Goal: Find specific page/section: Find specific page/section

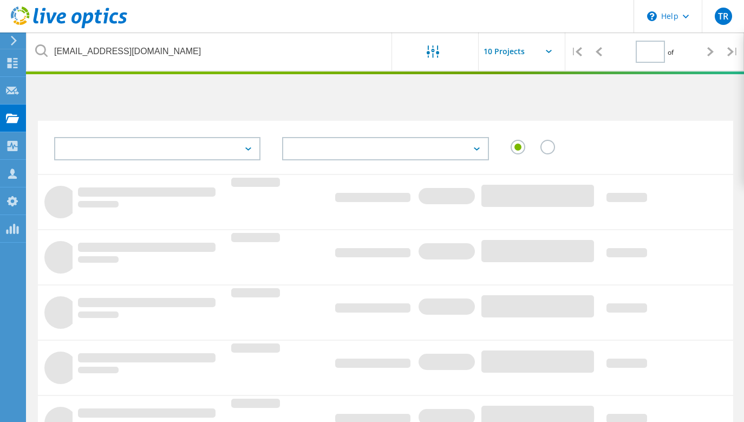
type input "1"
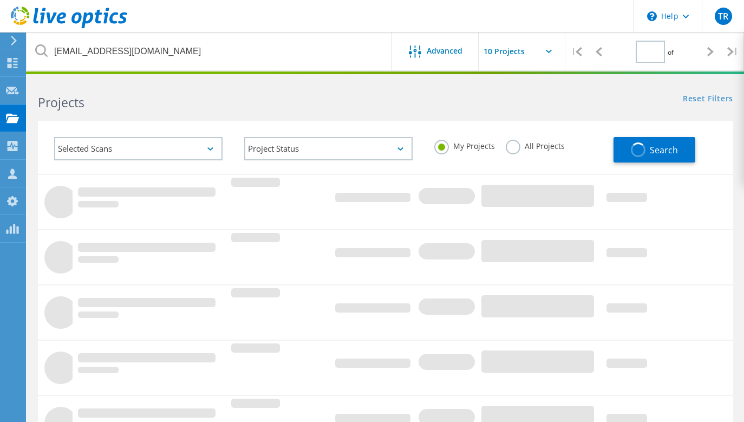
type input "1"
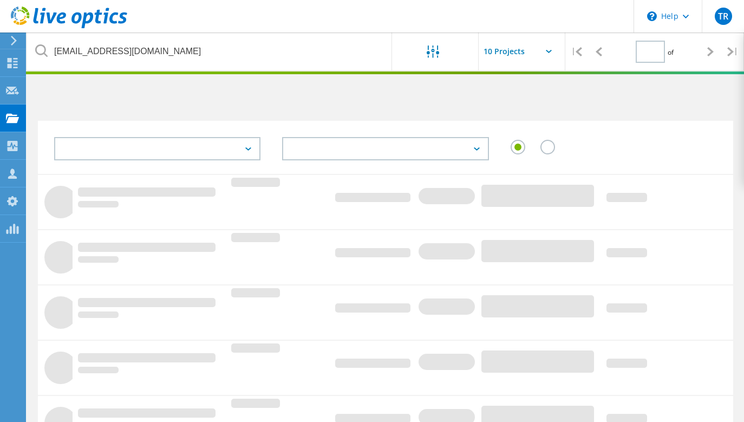
type input "1"
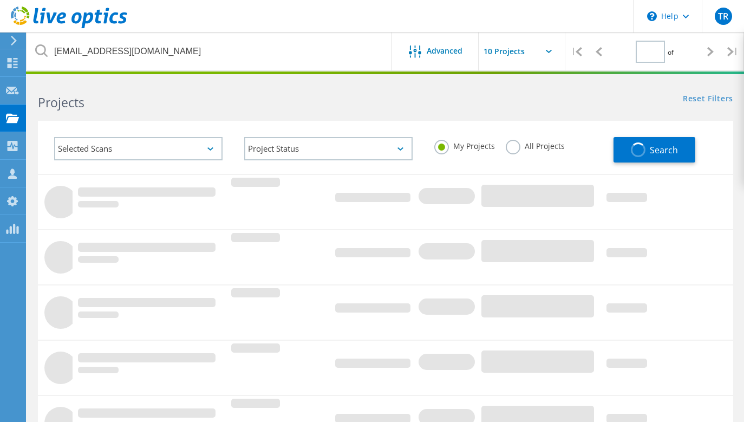
type input "1"
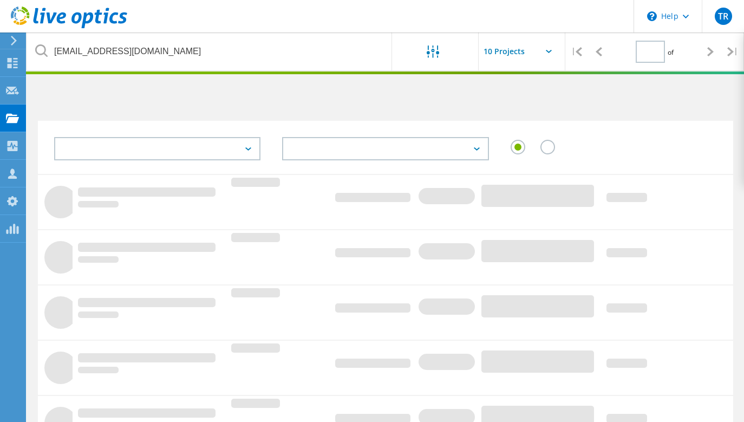
type input "1"
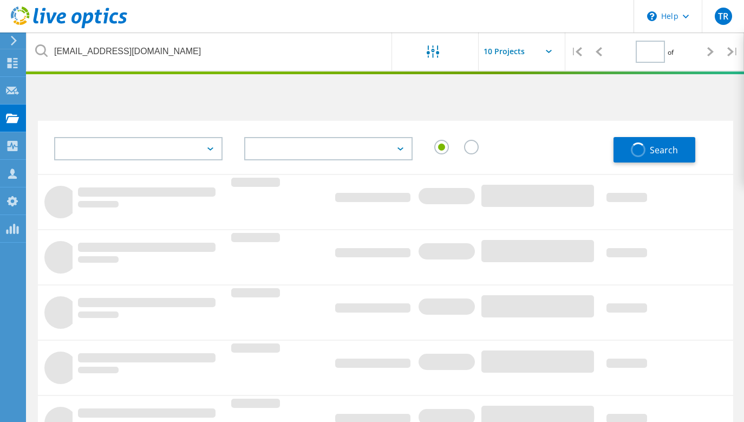
type input "1"
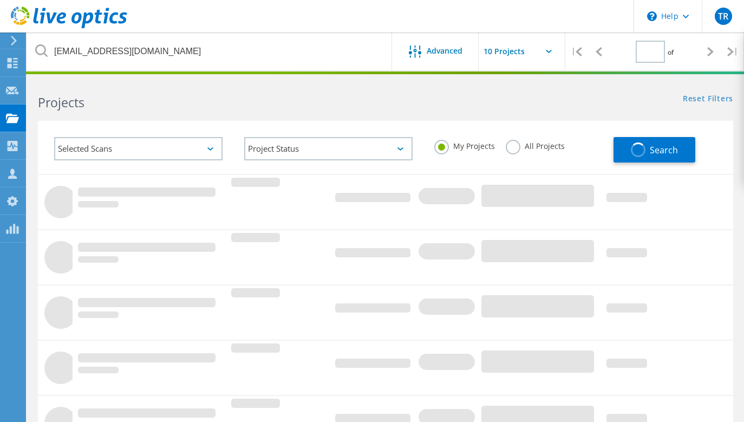
type input "1"
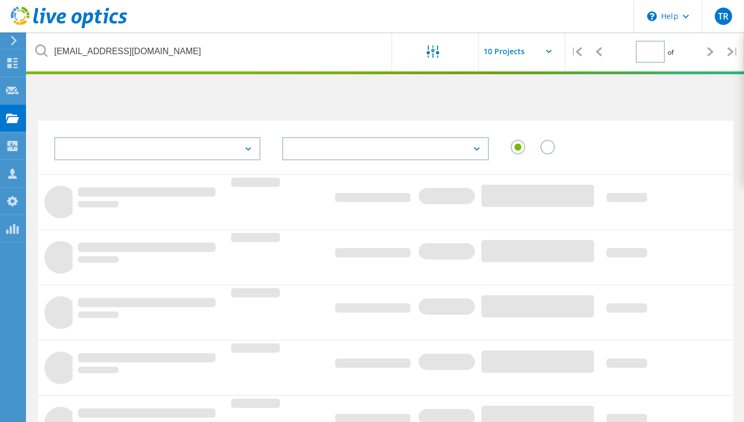
type input "1"
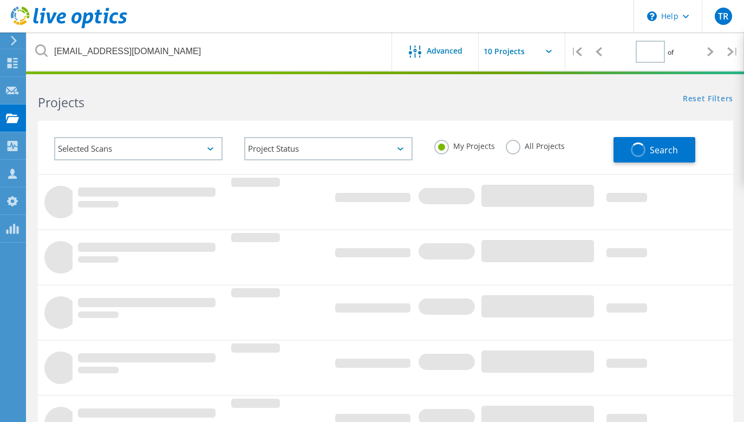
type input "1"
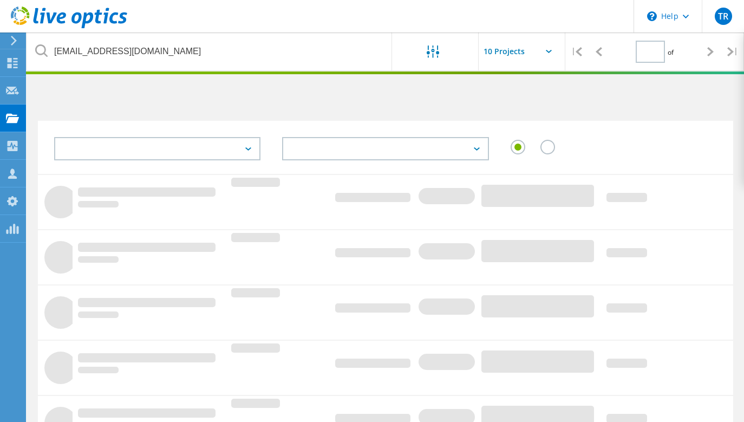
type input "1"
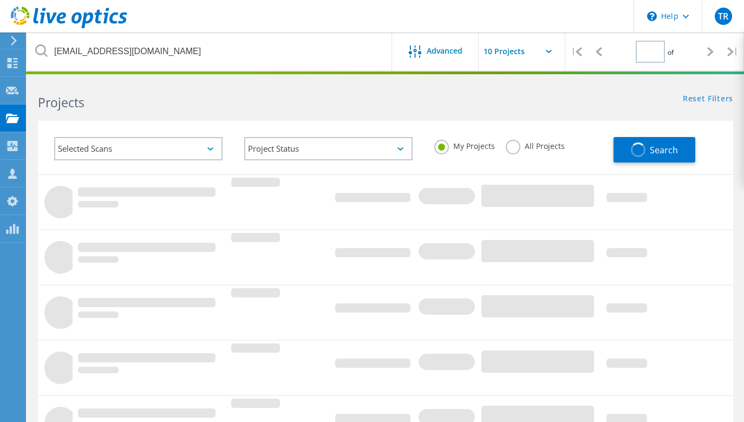
type input "1"
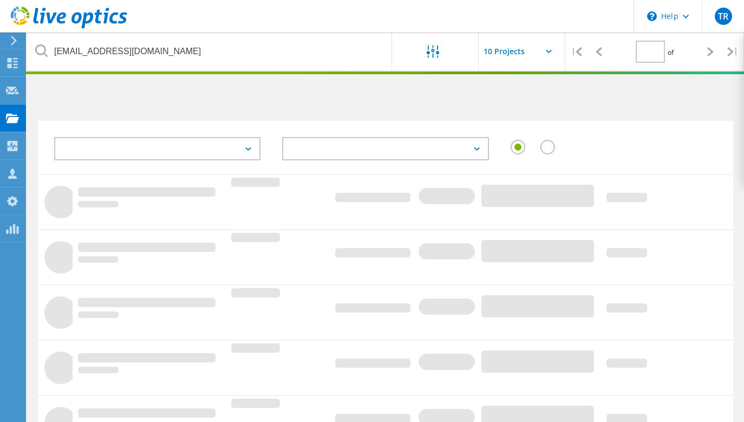
type input "1"
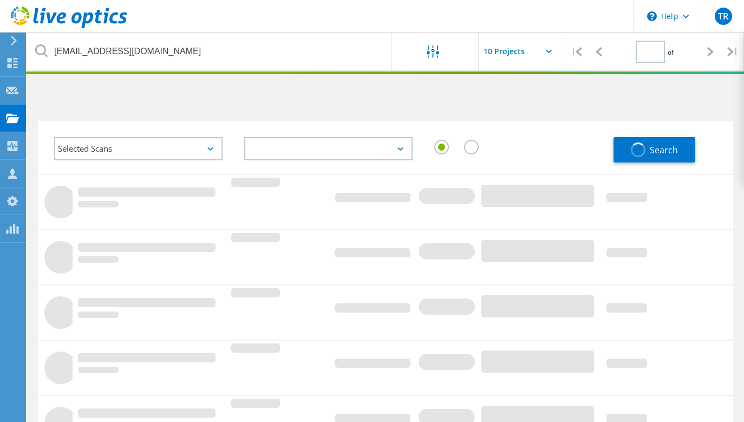
type input "1"
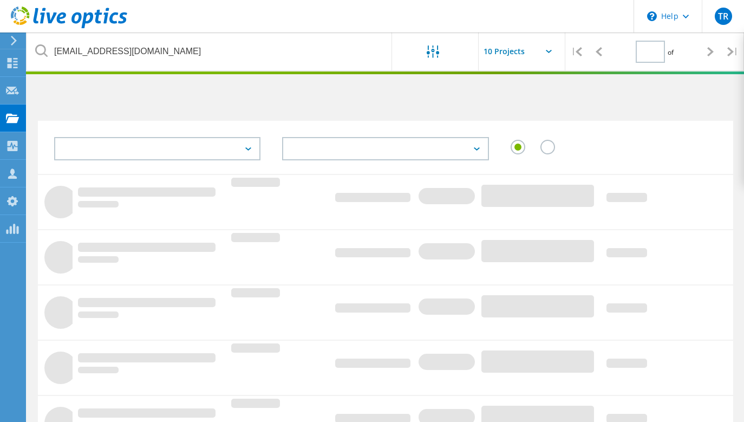
type input "1"
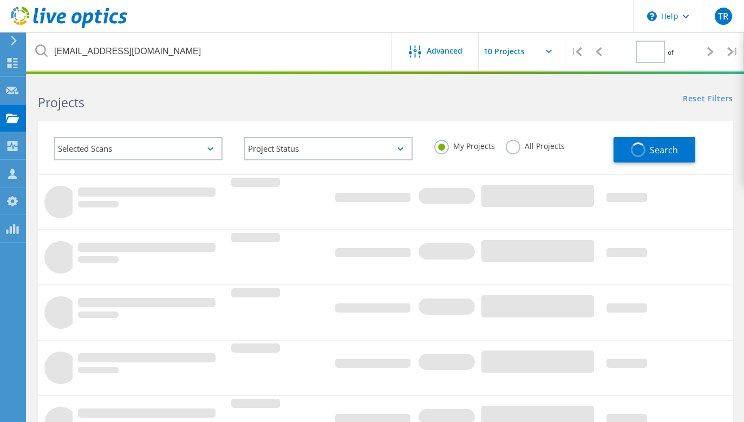
type input "1"
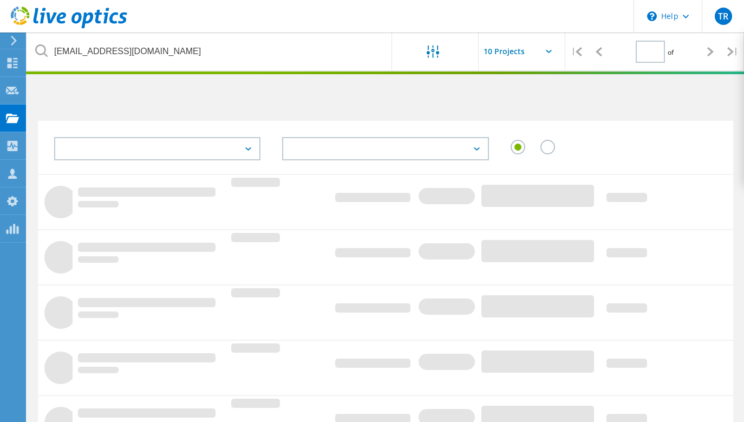
type input "1"
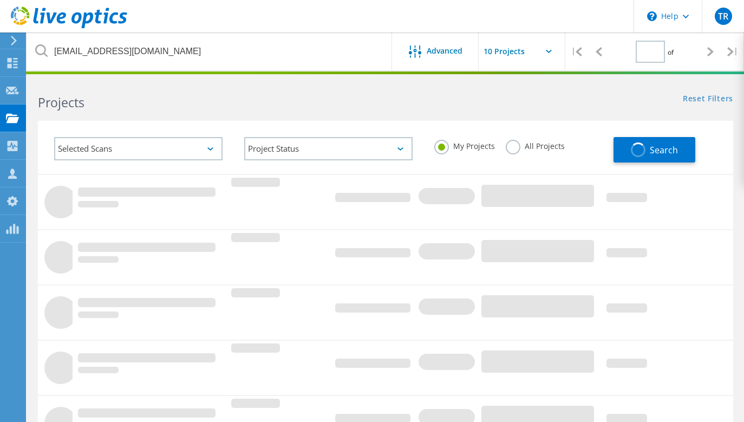
type input "1"
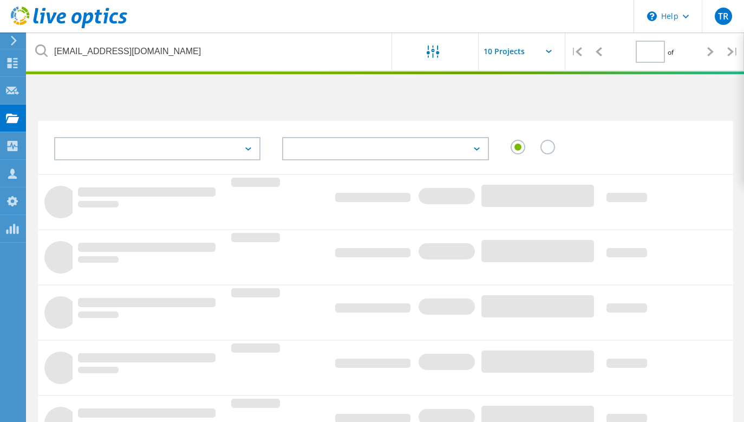
type input "1"
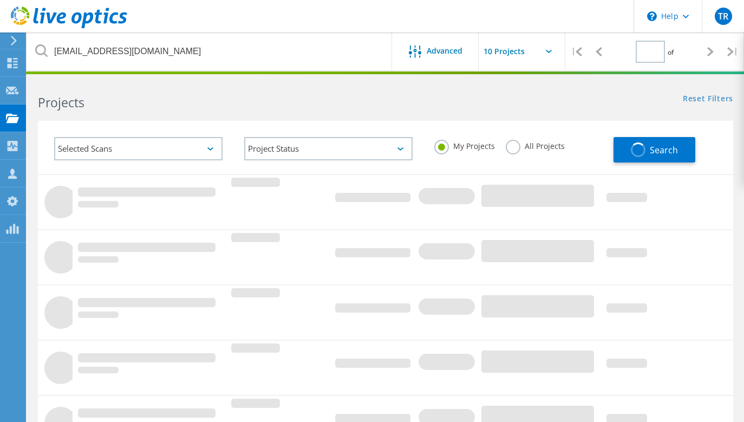
type input "1"
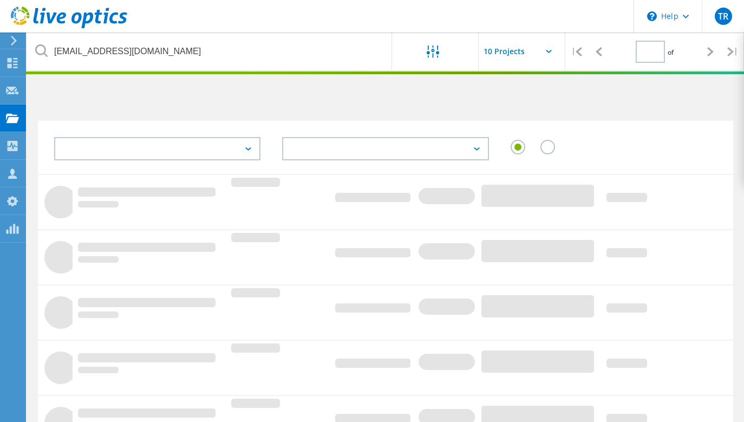
type input "1"
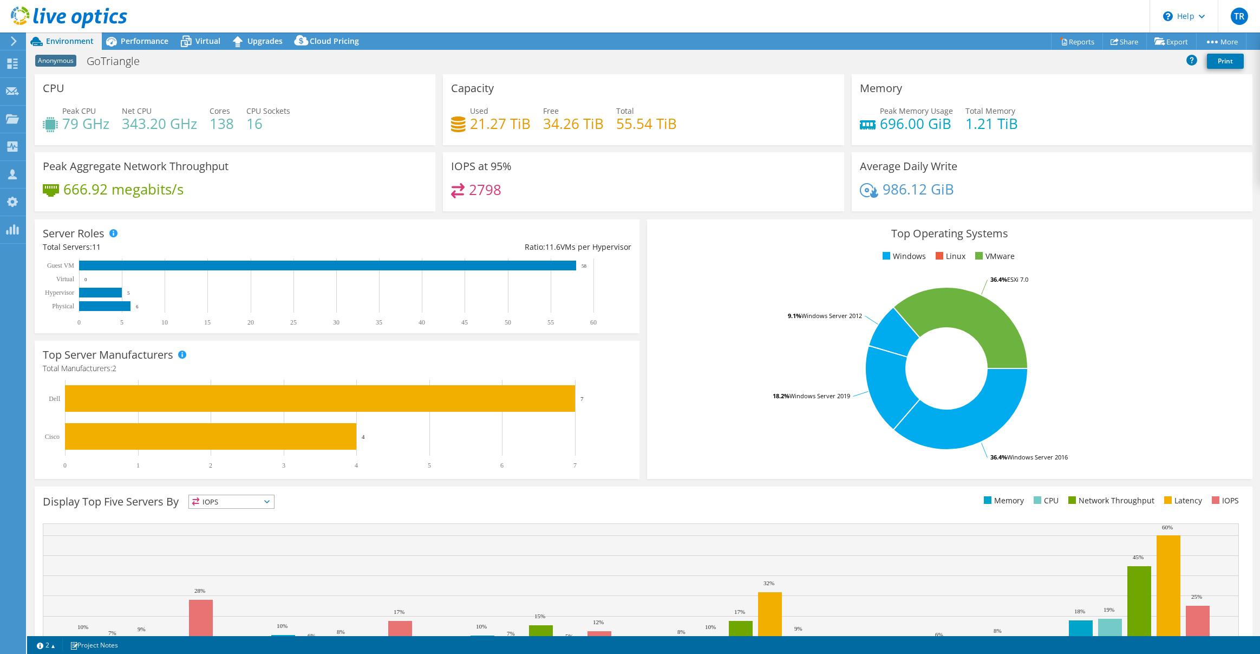
select select "USD"
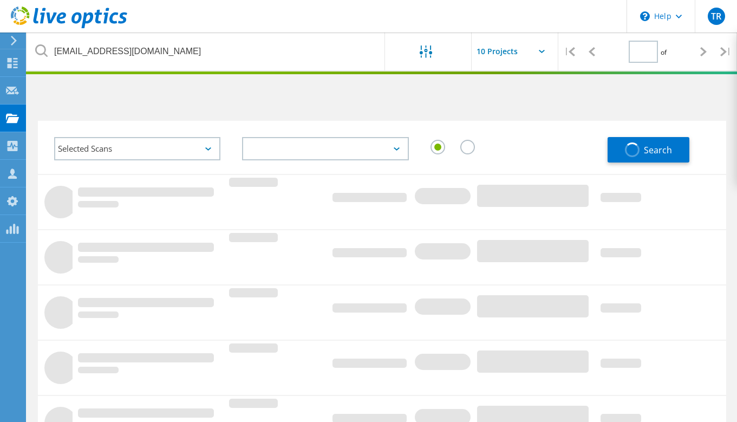
type input "1"
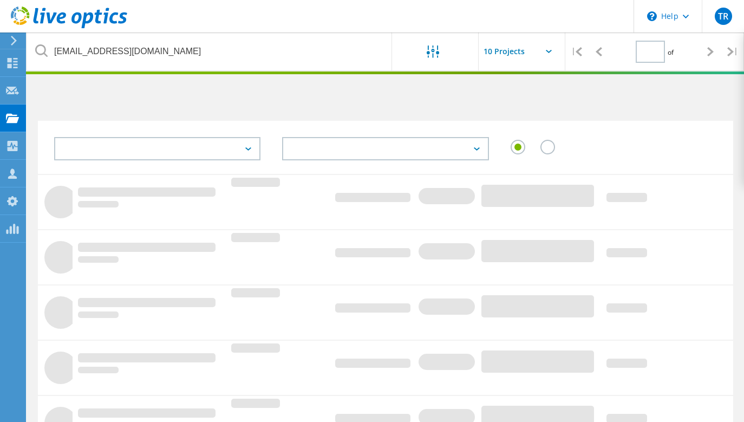
type input "1"
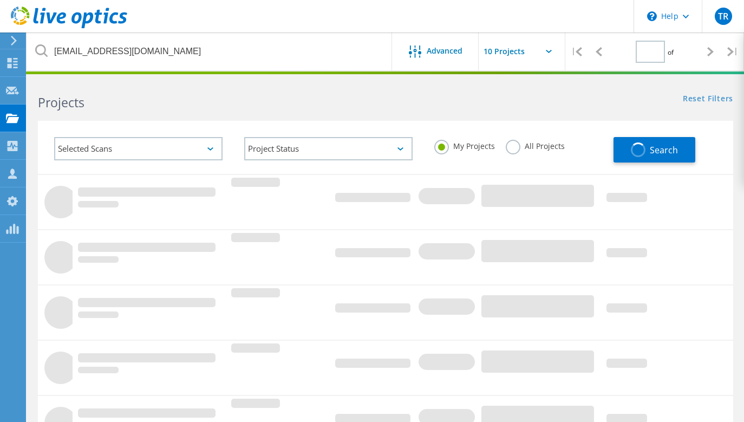
type input "1"
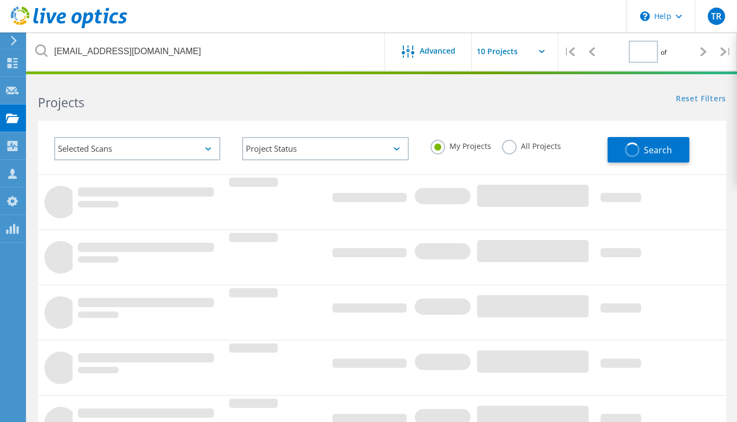
type input "1"
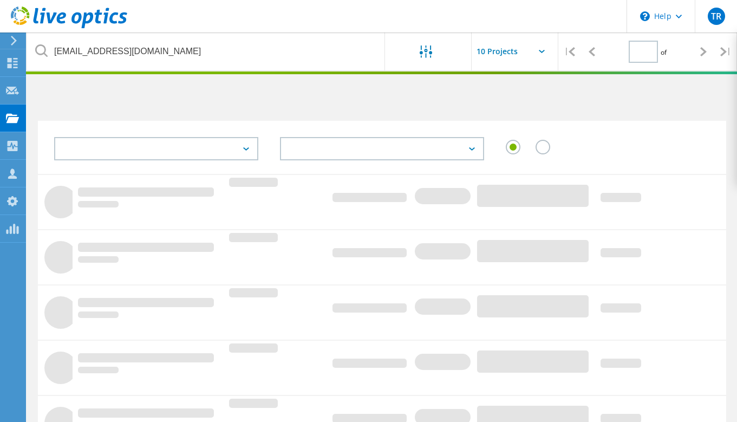
type input "1"
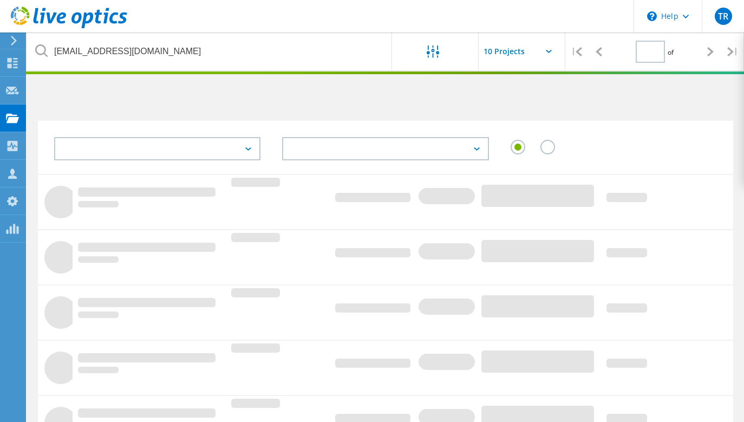
type input "1"
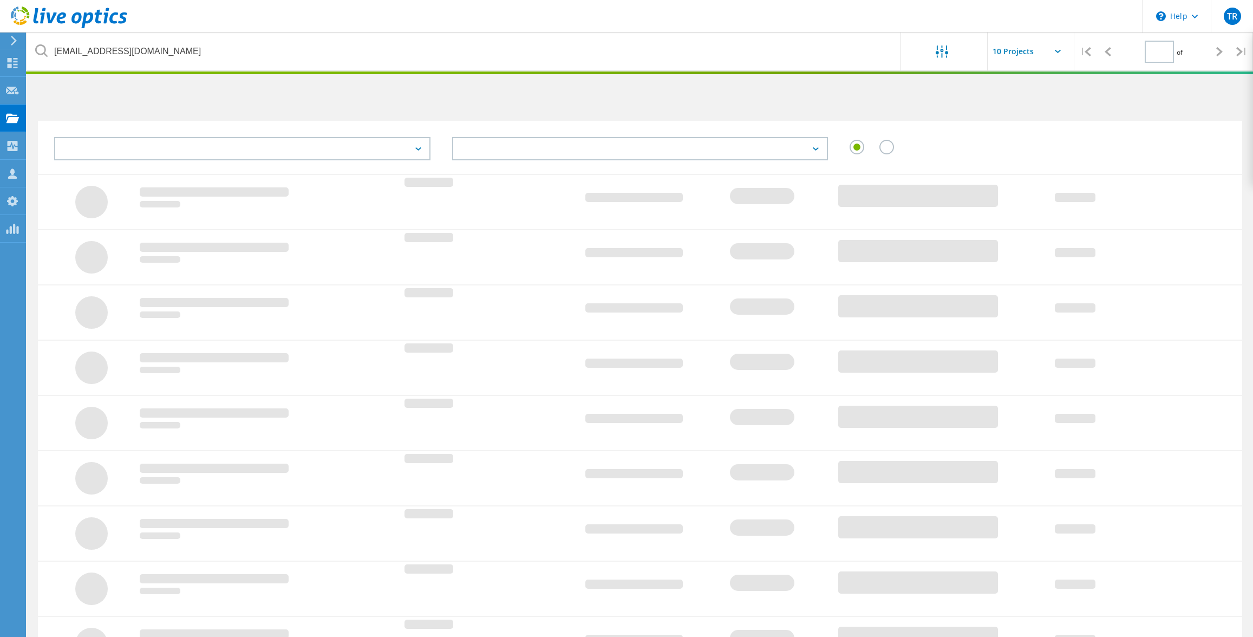
type input "1"
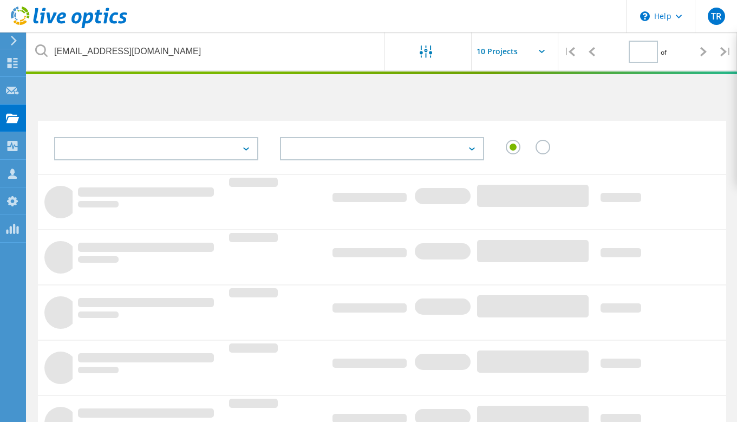
type input "1"
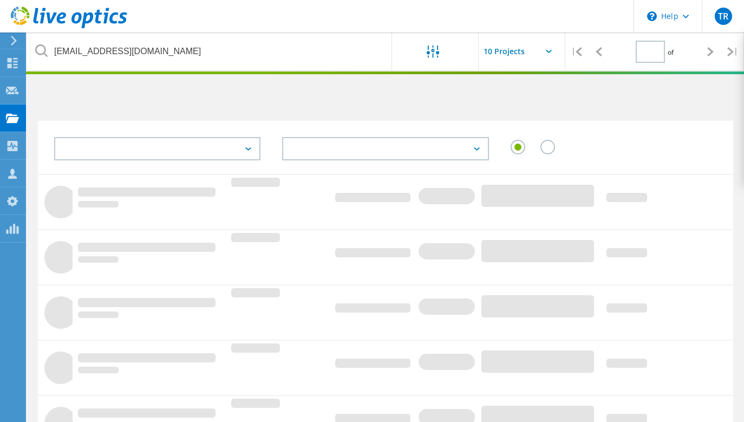
type input "1"
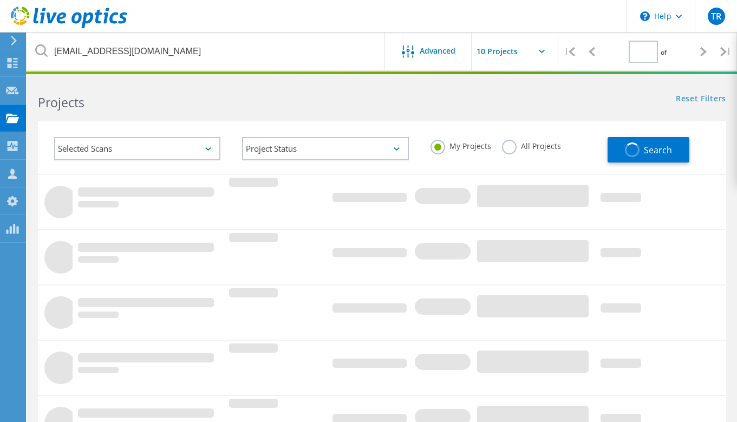
type input "1"
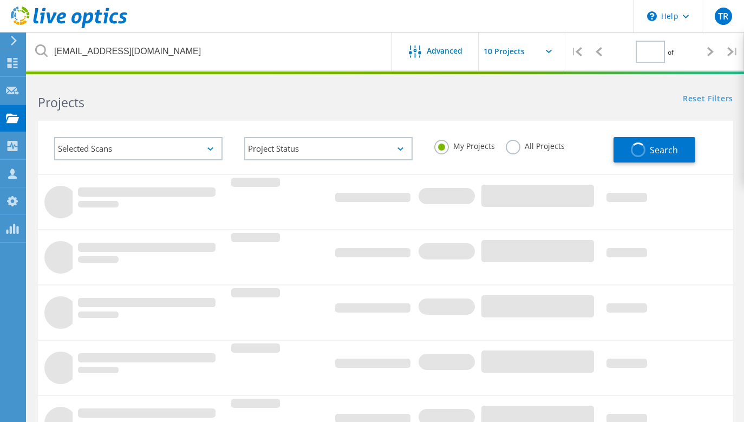
type input "1"
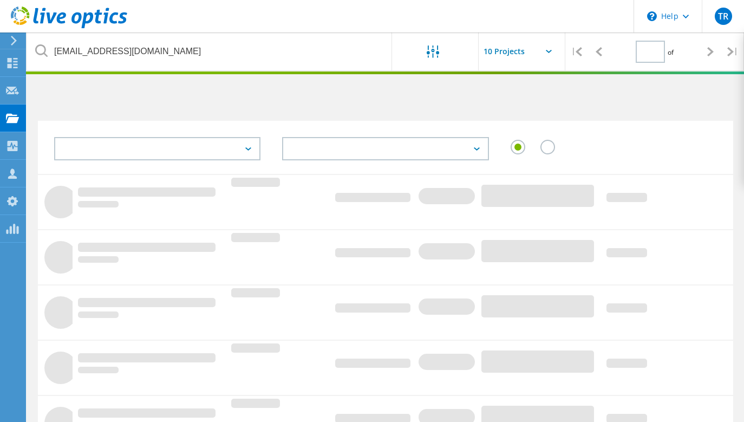
type input "1"
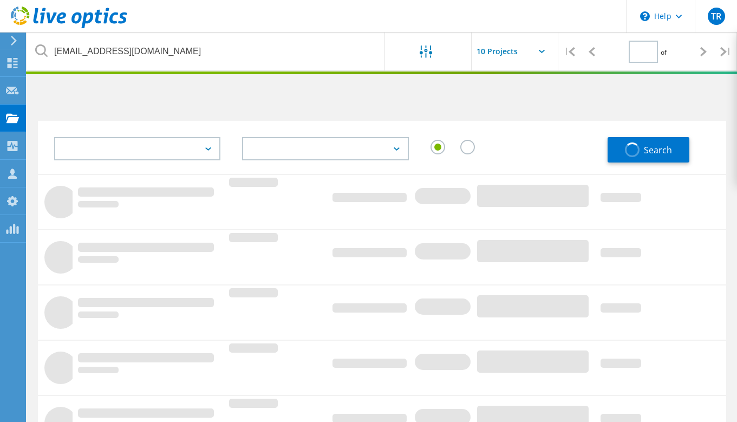
type input "1"
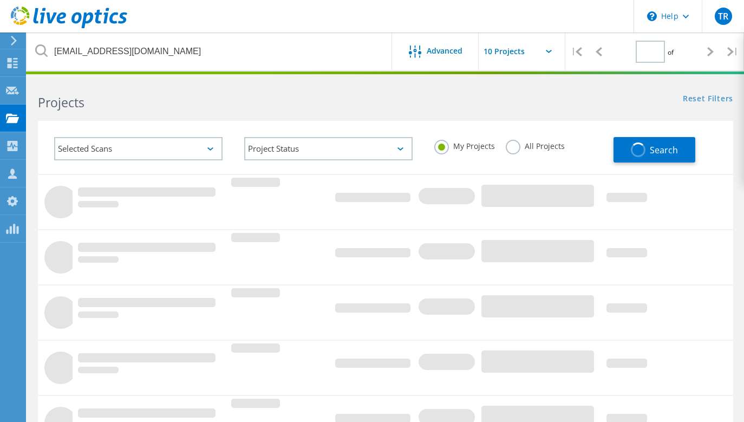
type input "1"
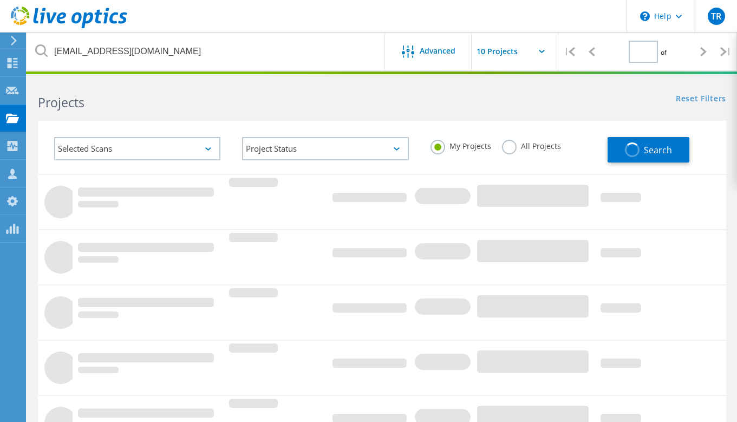
type input "1"
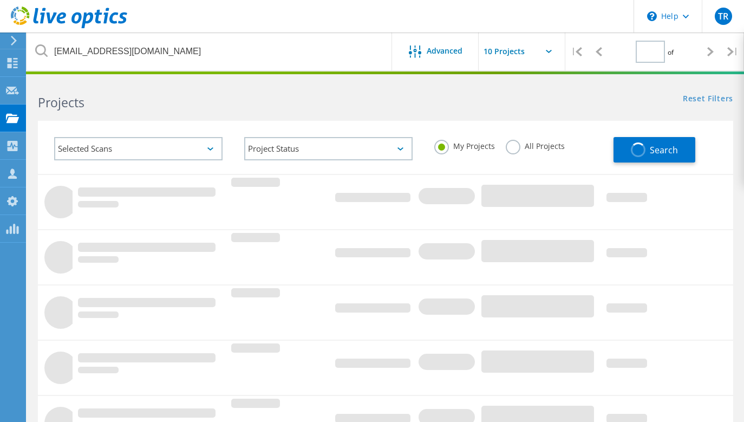
type input "1"
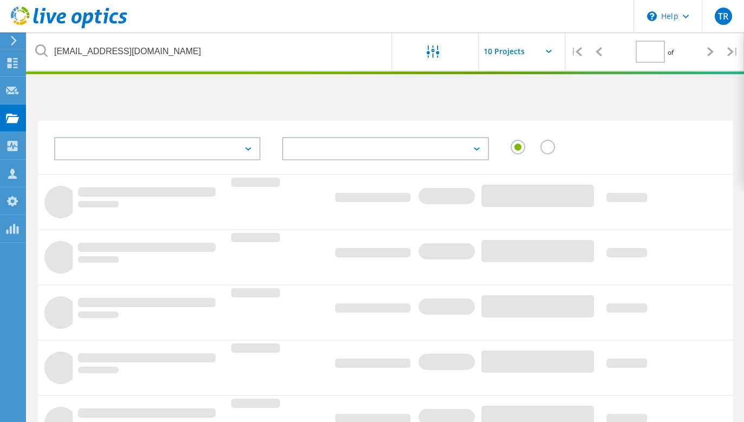
type input "1"
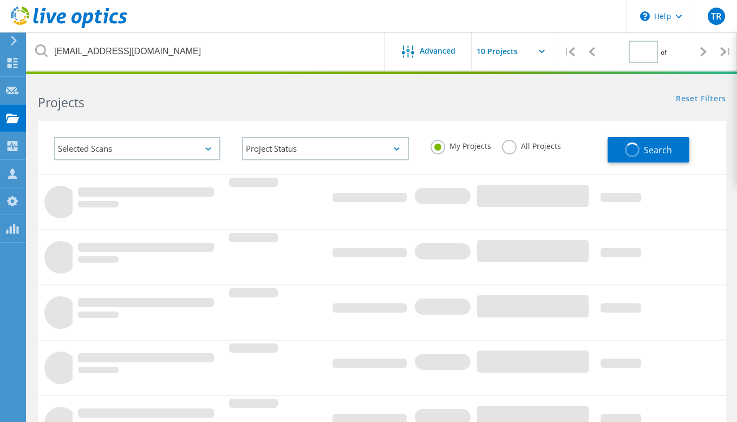
type input "1"
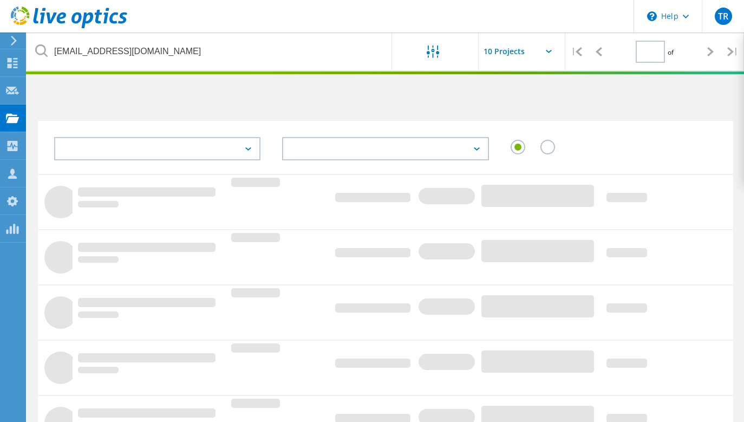
type input "1"
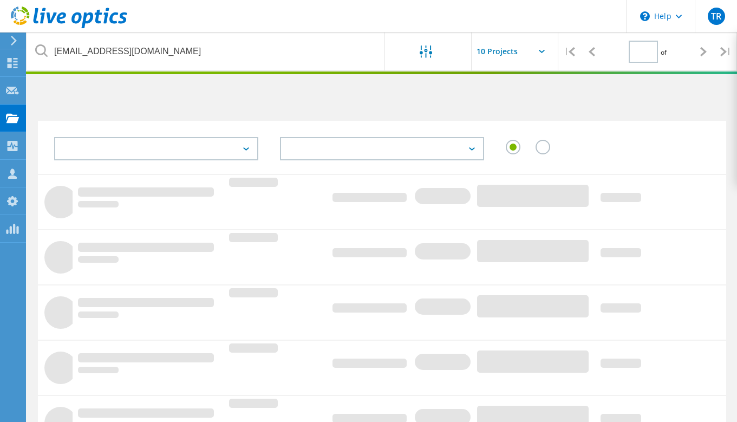
type input "1"
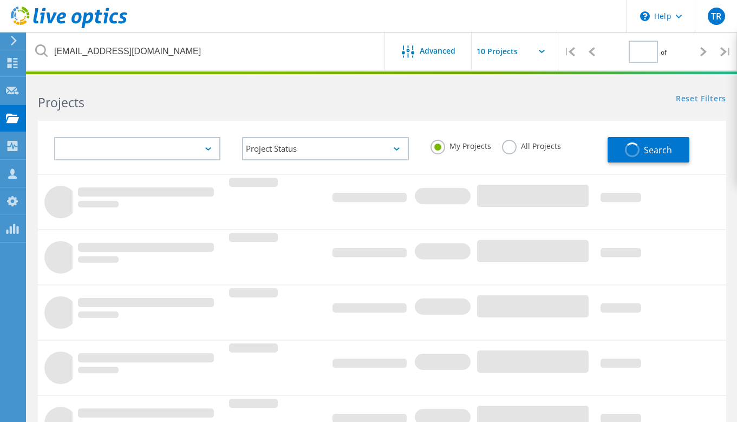
type input "1"
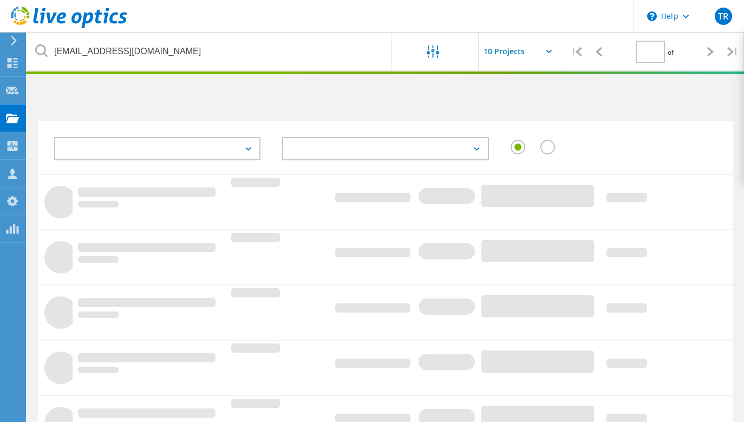
type input "1"
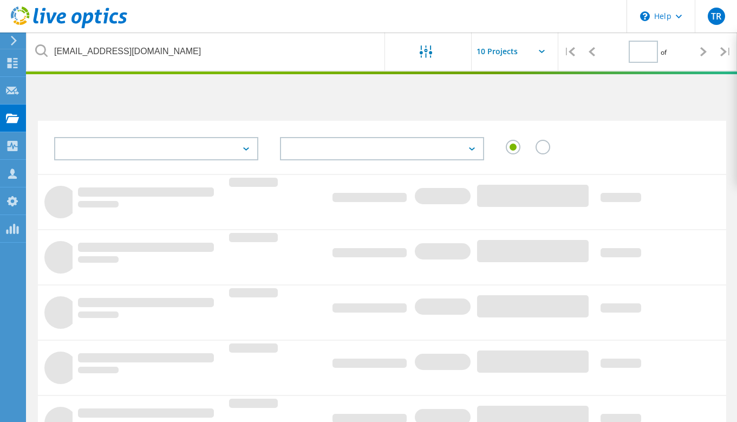
type input "1"
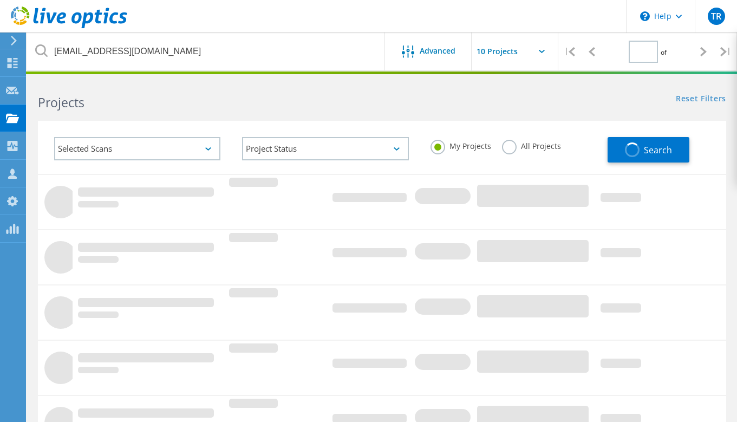
type input "1"
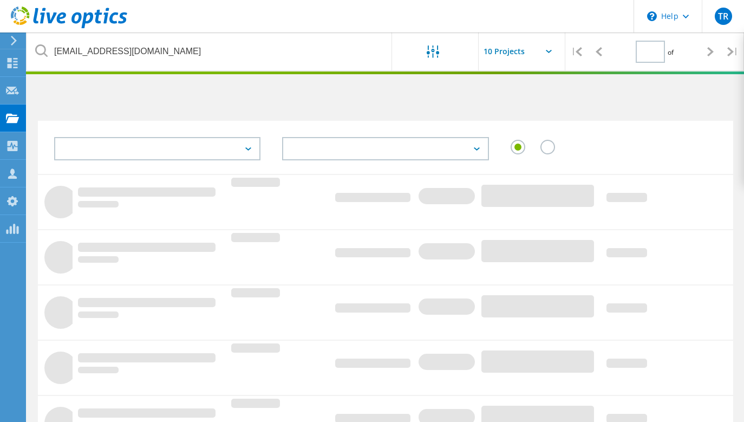
type input "1"
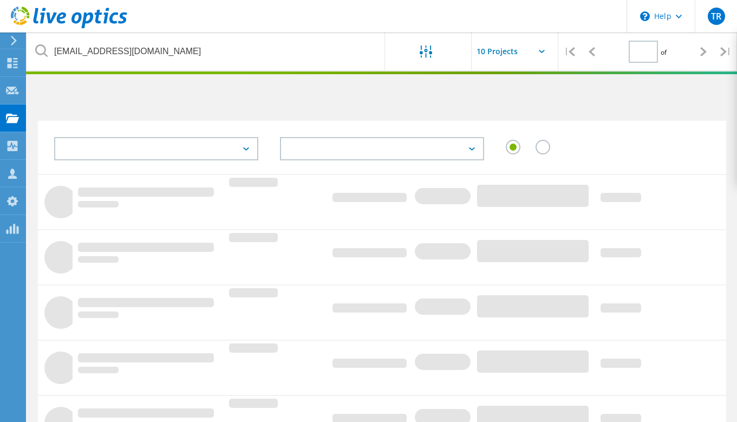
type input "1"
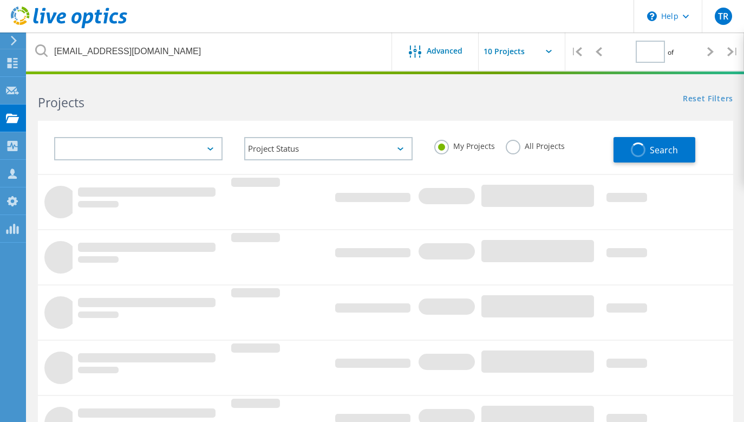
type input "1"
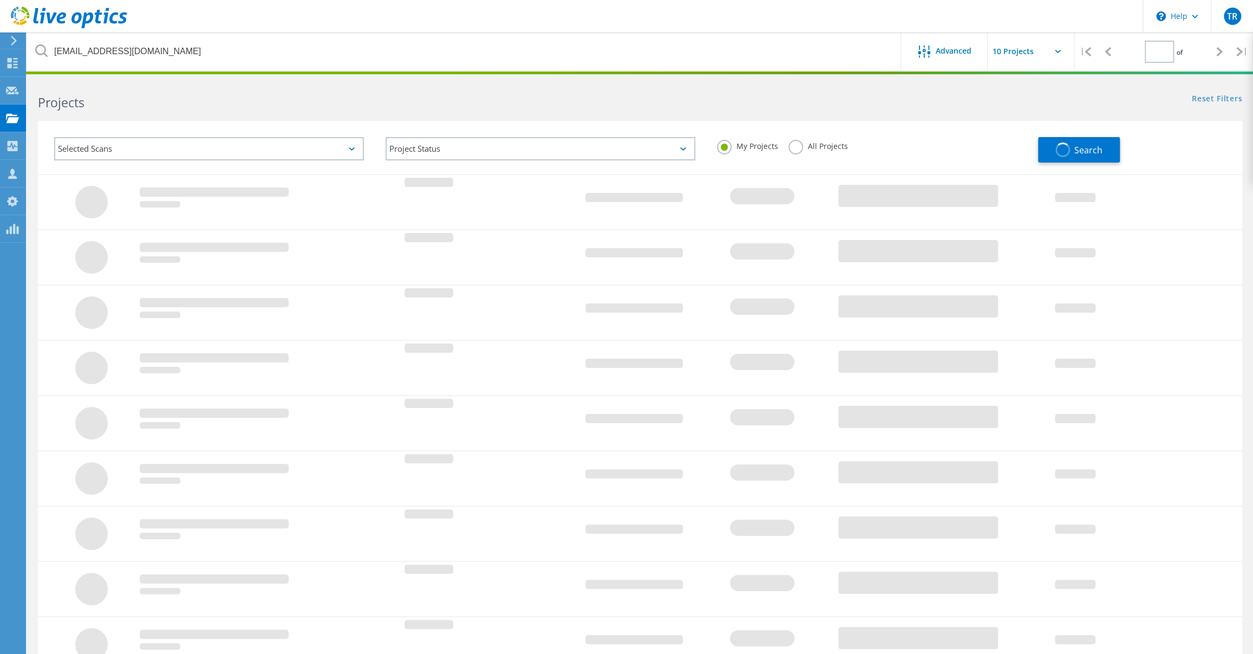
type input "1"
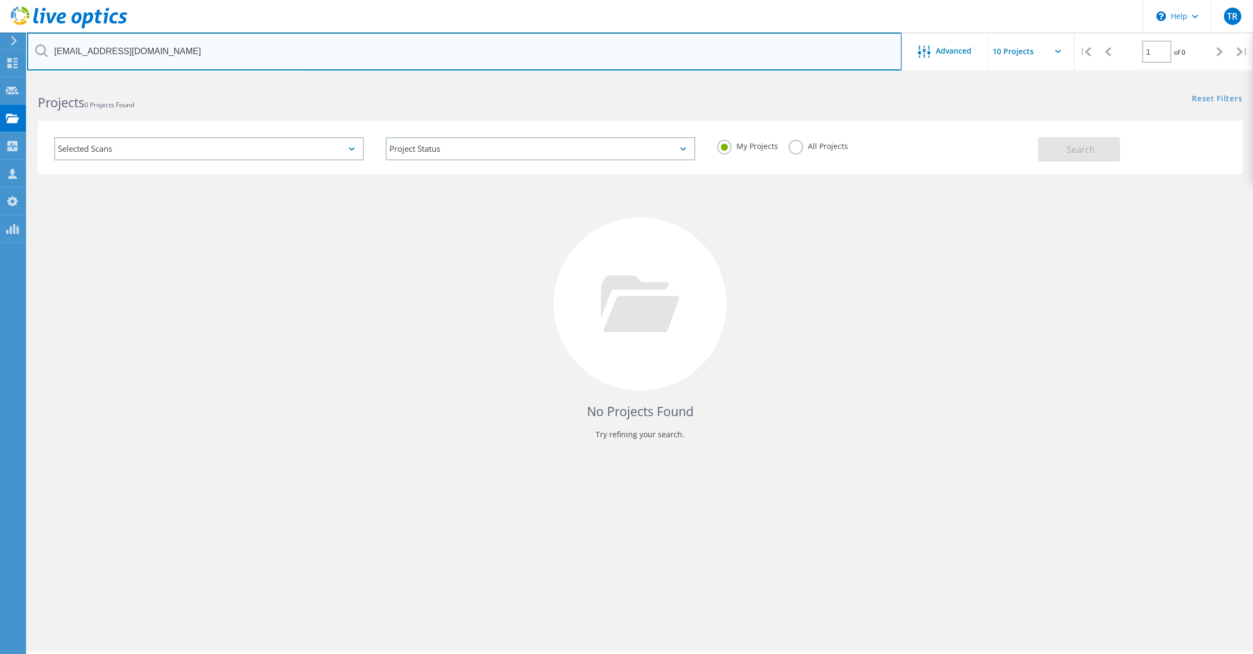
click at [231, 48] on input "[EMAIL_ADDRESS][DOMAIN_NAME]" at bounding box center [464, 51] width 875 height 38
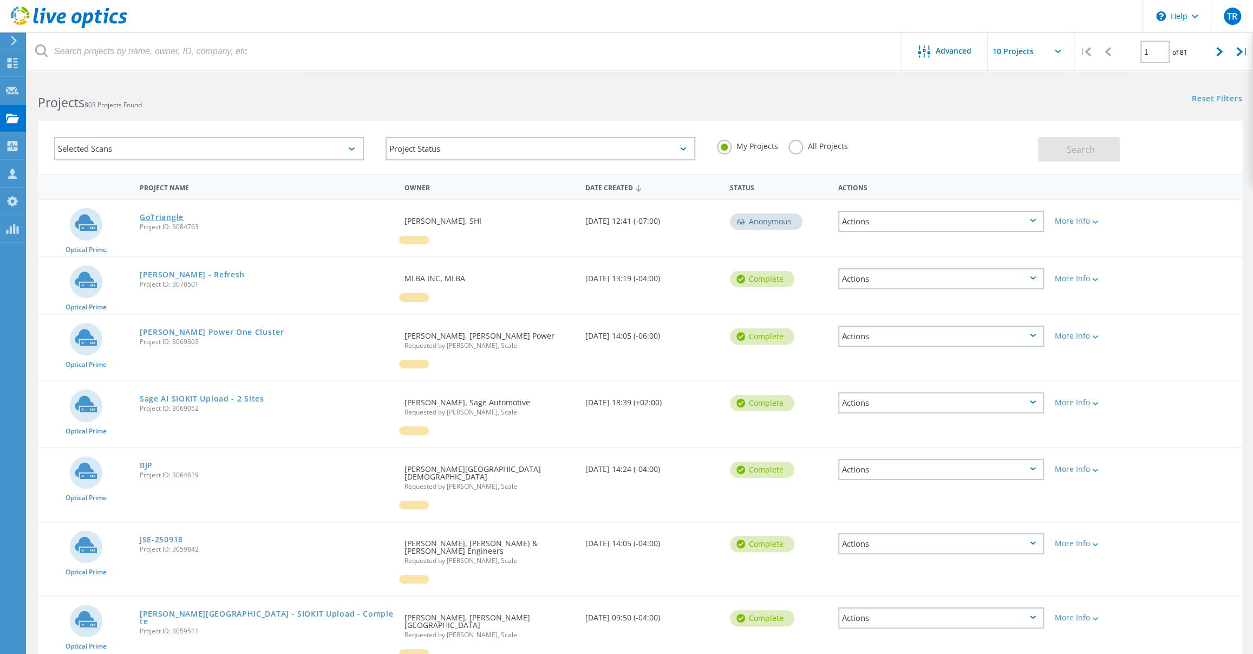
click at [177, 219] on link "GoTriangle" at bounding box center [162, 217] width 44 height 8
